Goal: Task Accomplishment & Management: Manage account settings

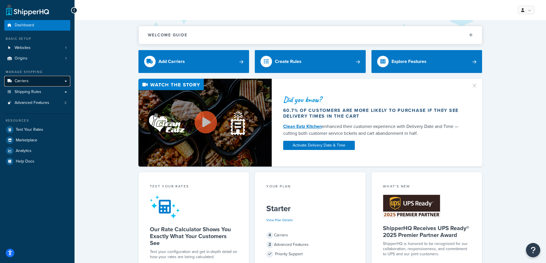
click at [26, 83] on span "Carriers" at bounding box center [22, 81] width 14 height 5
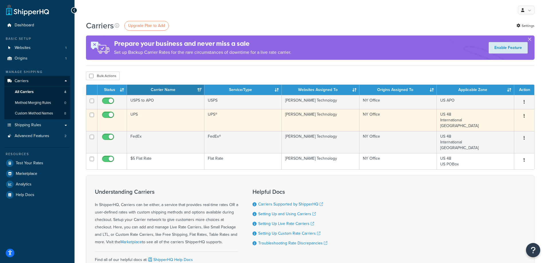
click at [134, 115] on td "UPS" at bounding box center [165, 120] width 77 height 22
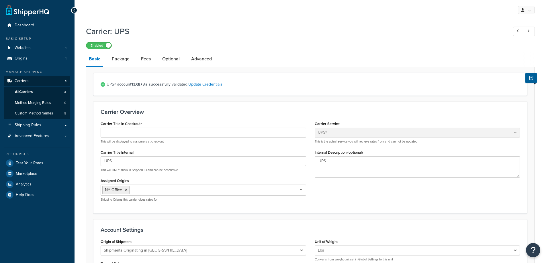
select select "ups"
select select "us"
